Goal: Task Accomplishment & Management: Use online tool/utility

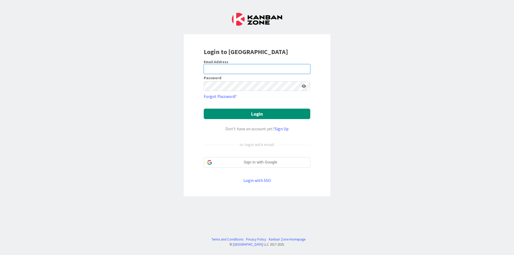
drag, startPoint x: 0, startPoint y: 0, endPoint x: 280, endPoint y: 67, distance: 287.8
click at [280, 67] on input "email" at bounding box center [257, 69] width 106 height 10
type input "[EMAIL_ADDRESS][DOMAIN_NAME]"
click at [204, 109] on button "Login" at bounding box center [257, 114] width 106 height 10
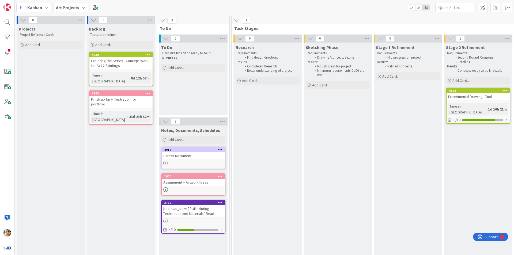
scroll to position [0, 2]
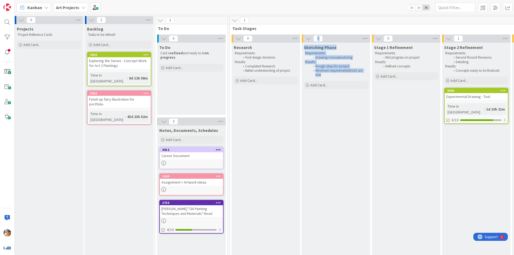
drag, startPoint x: 324, startPoint y: 245, endPoint x: 346, endPoint y: 243, distance: 22.0
click at [330, 244] on div "0 Research Requirements: Find design direction. Results: Completed Research Bet…" at bounding box center [406, 210] width 350 height 350
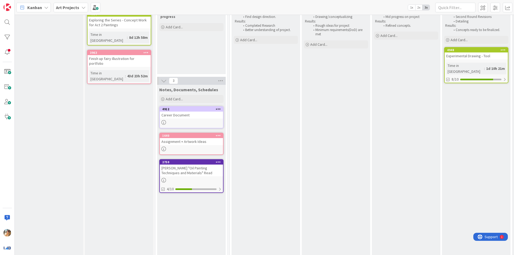
click at [383, 182] on div "Stage 1 Refinement Requirements: Mid progress on project Results: Refined conce…" at bounding box center [406, 171] width 68 height 339
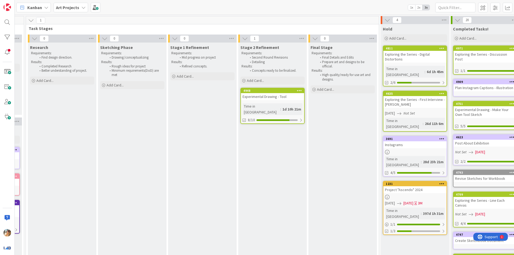
scroll to position [0, 230]
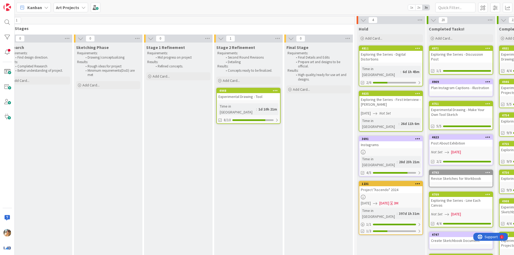
click at [275, 102] on div "4948 Experimental Drawing - Tool Time in Column : 1d 10h 21m 8/10" at bounding box center [248, 106] width 64 height 36
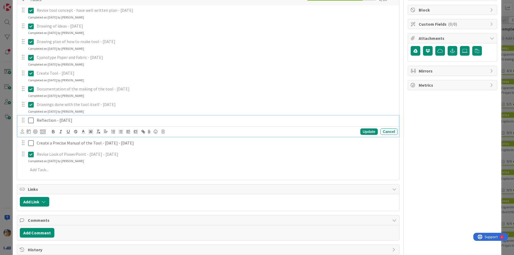
click at [31, 119] on icon at bounding box center [31, 120] width 6 height 6
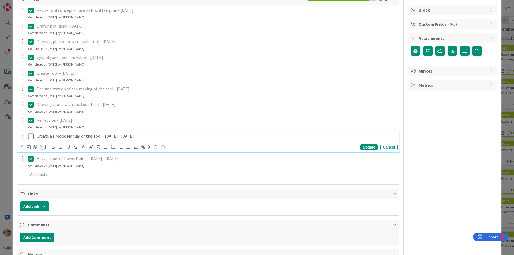
click at [29, 137] on icon at bounding box center [31, 136] width 6 height 6
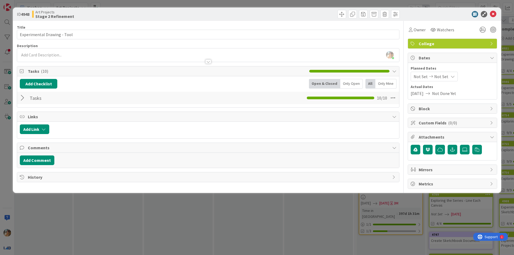
click at [8, 147] on div "ID 4948 Art Projects Stage 2 Refinement Title 27 / 128 Experimental Drawing - T…" at bounding box center [257, 127] width 514 height 255
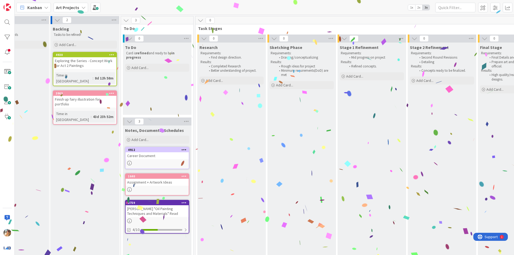
scroll to position [0, 35]
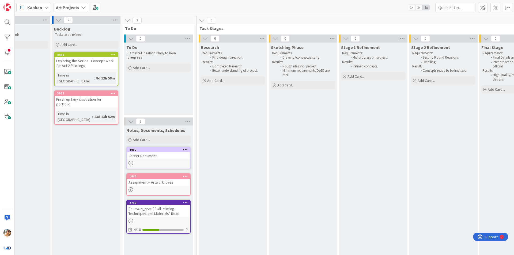
click at [83, 43] on div "Add Card..." at bounding box center [86, 45] width 64 height 8
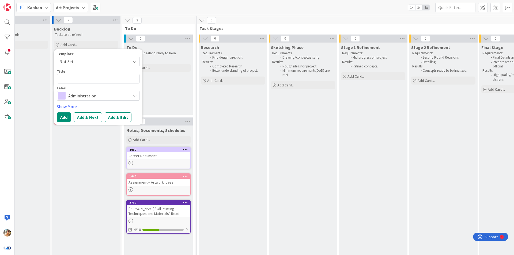
type textarea "x"
type textarea "E"
type textarea "x"
type textarea "Ex"
type textarea "x"
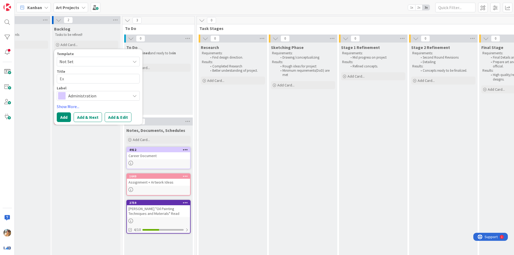
type textarea "Exp"
type textarea "x"
type textarea "Expe"
type textarea "x"
type textarea "Exper"
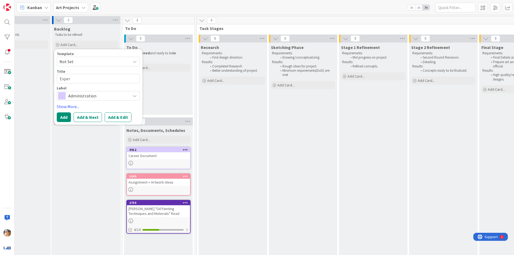
type textarea "x"
type textarea "Experi"
type textarea "x"
type textarea "Experim"
type textarea "x"
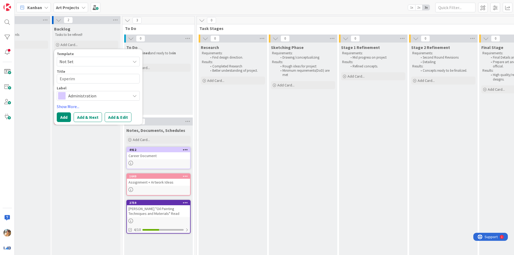
type textarea "Experime"
type textarea "x"
type textarea "Experimen"
type textarea "x"
type textarea "Experiment"
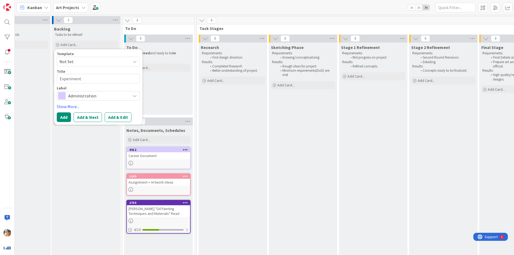
type textarea "x"
type textarea "Experimenta"
type textarea "x"
type textarea "Experimental"
type textarea "x"
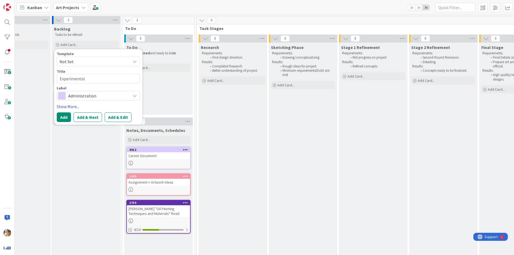
type textarea "Experimental"
type textarea "x"
type textarea "Experimental D"
type textarea "x"
type textarea "Experimental Dr"
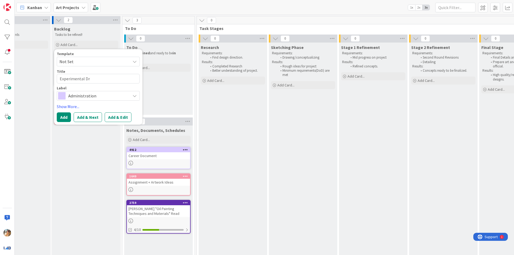
type textarea "x"
type textarea "Experimental Dra"
type textarea "x"
type textarea "Experimental Draw"
type textarea "x"
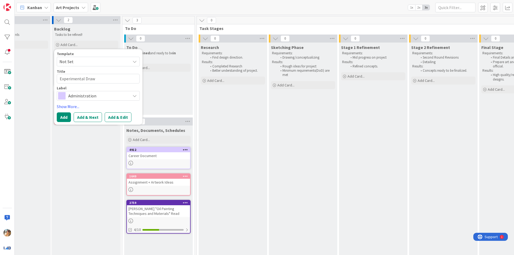
type textarea "Experimental Drawi"
type textarea "x"
type textarea "Experimental Drawin"
type textarea "x"
type textarea "Experimental Drawing"
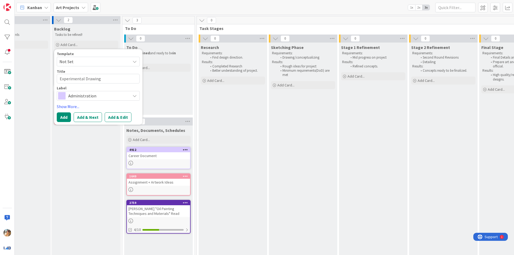
type textarea "x"
type textarea "Experimental Drawing"
type textarea "x"
type textarea "Experimental Drawing -"
type textarea "x"
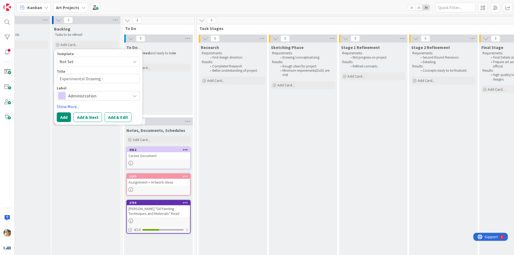
type textarea "Experimental Drawing -"
type textarea "x"
type textarea "Experimental Drawing - I"
type textarea "x"
type textarea "Experimental Drawing - In"
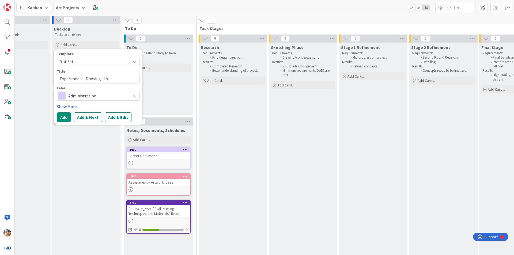
type textarea "x"
type textarea "Experimental Drawing - [GEOGRAPHIC_DATA]"
type textarea "x"
type textarea "Experimental Drawing - [GEOGRAPHIC_DATA]"
type textarea "x"
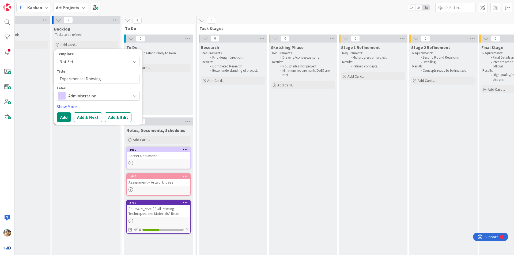
type textarea "Experimental Drawing - Indep"
type textarea "x"
type textarea "Experimental Drawing - Indepe"
type textarea "x"
type textarea "Experimental Drawing - Indepen"
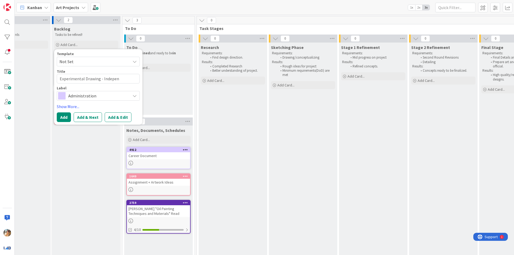
type textarea "x"
type textarea "Experimental Drawing - Independ"
type textarea "x"
type textarea "Experimental Drawing - Independe"
type textarea "x"
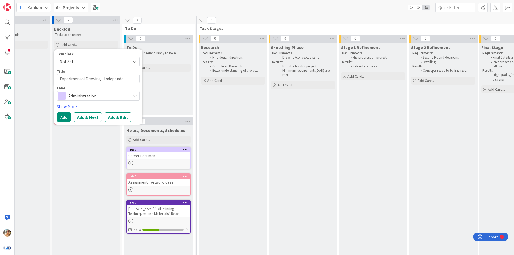
type textarea "Experimental Drawing - Independen"
type textarea "x"
type textarea "Experimental Drawing - Independent"
type textarea "x"
type textarea "Experimental Drawing - Independent"
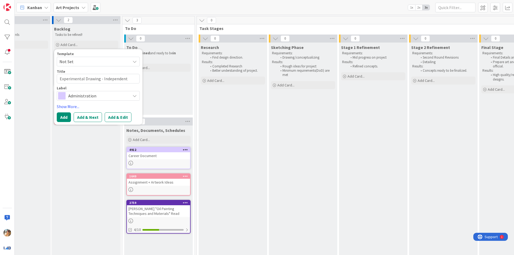
type textarea "x"
type textarea "Experimental Drawing - Independent D"
type textarea "x"
type textarea "Experimental Drawing - Independent Dr"
type textarea "x"
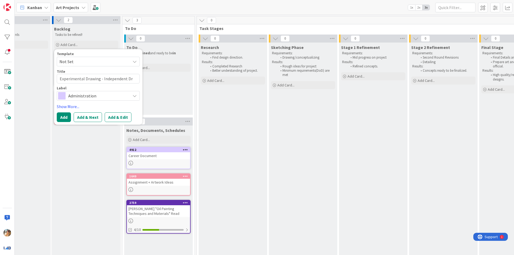
type textarea "Experimental Drawing - Independent Dra"
type textarea "x"
type textarea "Experimental Drawing - Independent Draw"
type textarea "x"
type textarea "Experimental Drawing - Independent Drawi"
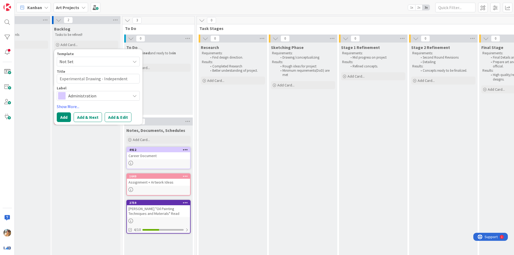
type textarea "x"
type textarea "Experimental Drawing - Independent Drawin"
type textarea "x"
type textarea "Experimental Drawing - Independent Drawing"
type textarea "x"
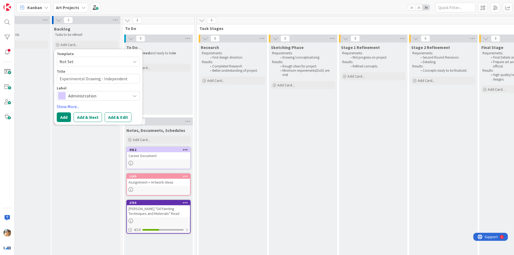
type textarea "Experimental Drawing - Independent Drawing"
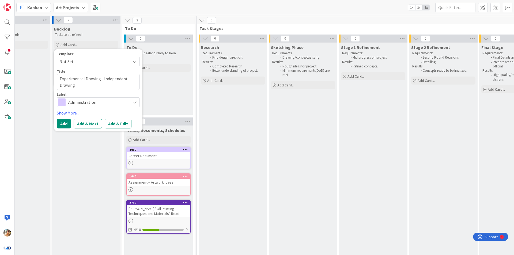
type textarea "x"
type textarea "Experimental Drawing - Independent Drawing P"
type textarea "x"
type textarea "Experimental Drawing - Independent Drawing Pr"
type textarea "x"
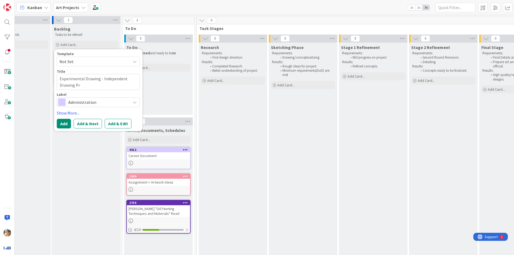
type textarea "Experimental Drawing - Independent Drawing Pro"
type textarea "x"
type textarea "Experimental Drawing - Independent Drawing Proj"
type textarea "x"
type textarea "Experimental Drawing - Independent Drawing Proje"
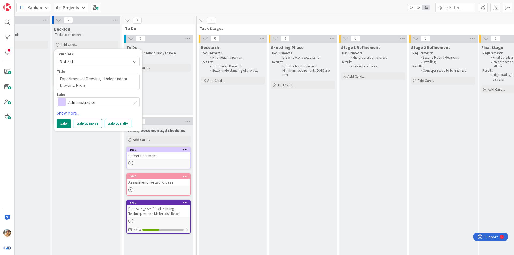
type textarea "x"
type textarea "Experimental Drawing - Independent Drawing Projec"
type textarea "x"
type textarea "Experimental Drawing - Independent Drawing Project"
type textarea "x"
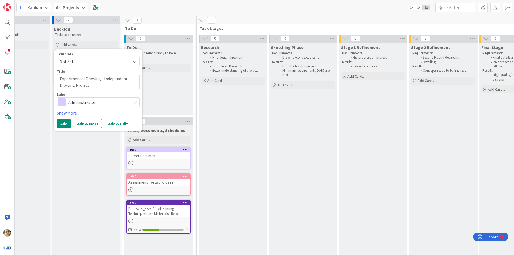
type textarea "Experimental Drawing - Independent Drawing Project"
type textarea "x"
type textarea "Experimental Drawing - Independent Drawing Project M"
type textarea "x"
type textarea "Experimental Drawing - Independent Drawing Project Mi"
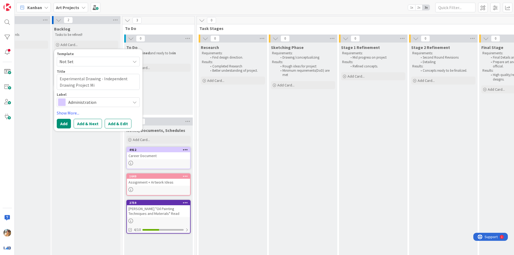
type textarea "x"
type textarea "Experimental Drawing - Independent Drawing Project Mid"
type textarea "x"
type textarea "Experimental Drawing - Independent Drawing Project Midt"
type textarea "x"
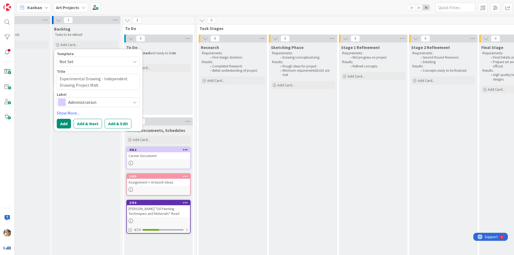
type textarea "Experimental Drawing - Independent Drawing Project Midte"
type textarea "x"
type textarea "Experimental Drawing - Independent Drawing Project Midter"
type textarea "x"
type textarea "Experimental Drawing - Independent Drawing Project Midterm"
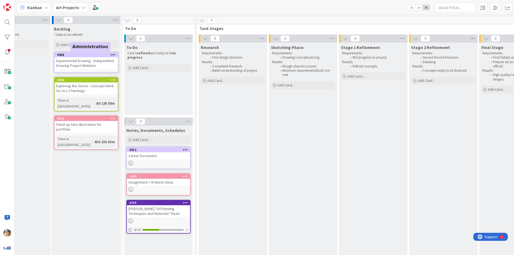
click at [94, 63] on div "Experimental Drawing - Independent Drawing Project Midterm" at bounding box center [86, 63] width 63 height 12
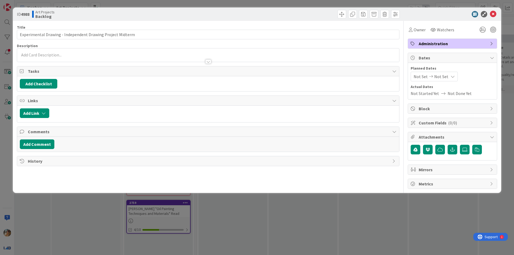
click at [452, 46] on span "Administration" at bounding box center [452, 43] width 68 height 6
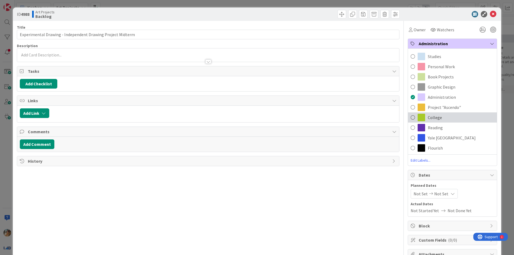
click at [440, 119] on div "College" at bounding box center [452, 117] width 89 height 10
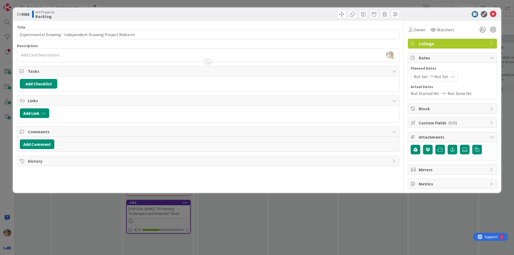
click at [289, 228] on div "ID 4988 Art Projects Backlog Title 58 / 128 Experimental Drawing - Independent …" at bounding box center [257, 127] width 514 height 255
